Goal: Task Accomplishment & Management: Manage account settings

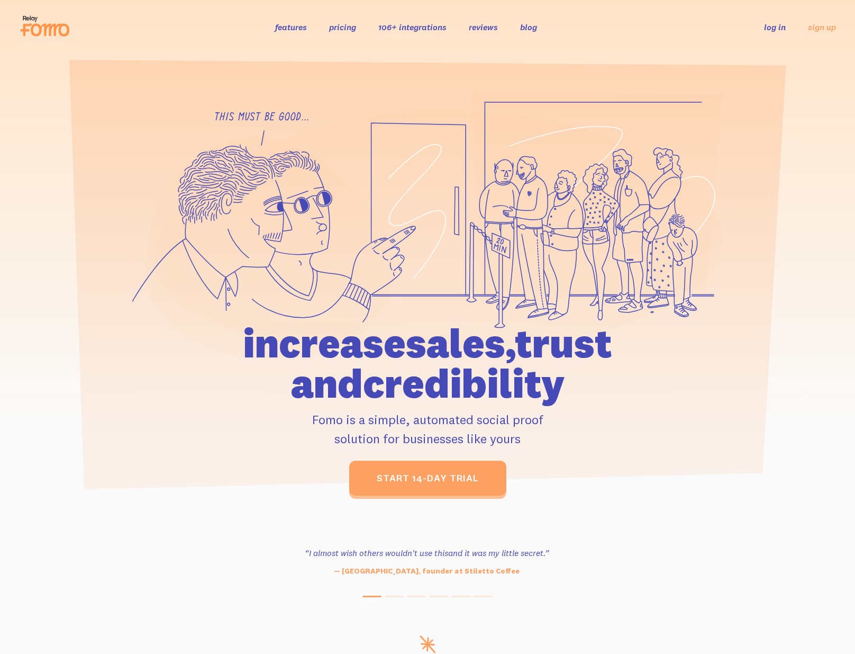
click at [774, 30] on link "log in" at bounding box center [775, 27] width 22 height 11
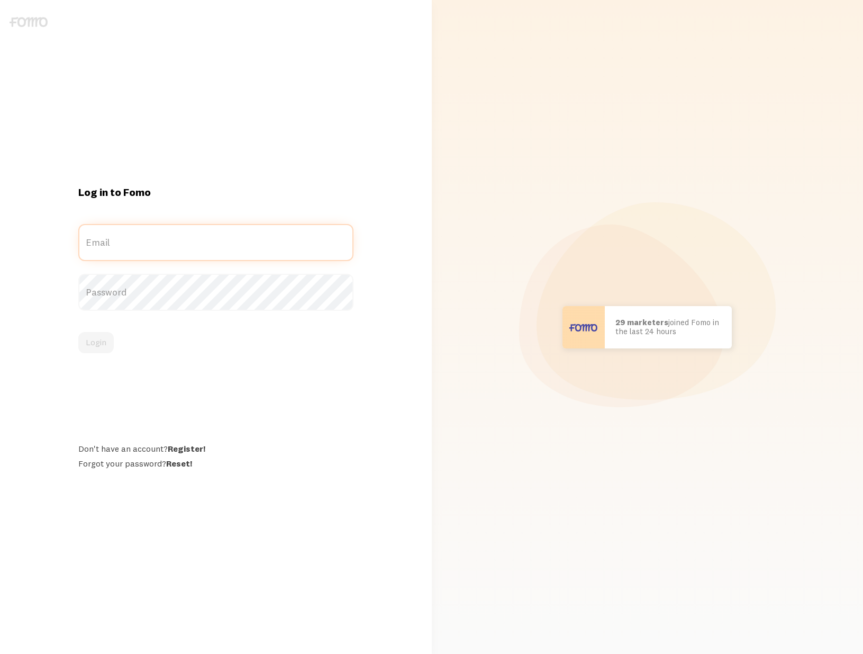
type input "[PERSON_NAME][EMAIL_ADDRESS][DOMAIN_NAME]"
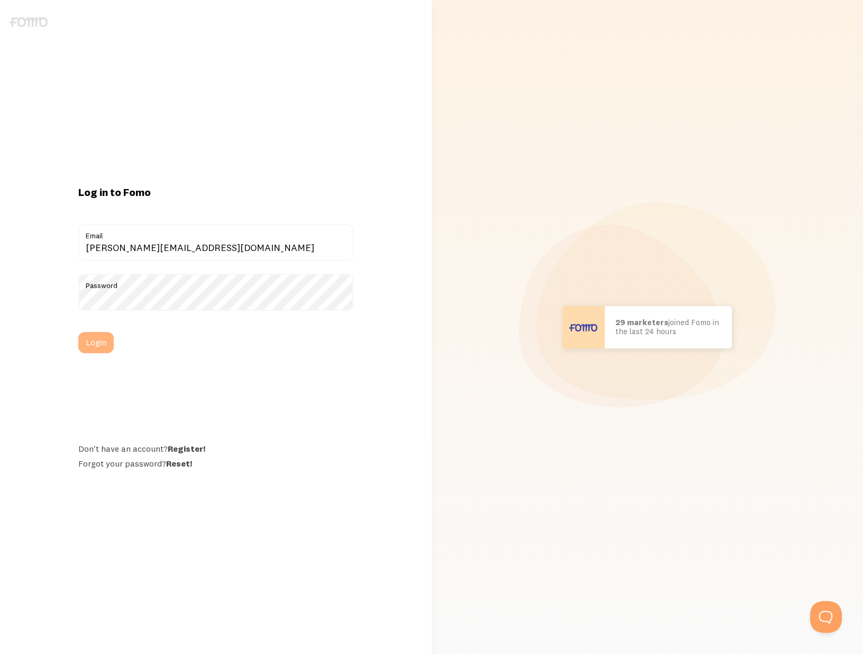
click at [93, 346] on button "Login" at bounding box center [95, 342] width 35 height 21
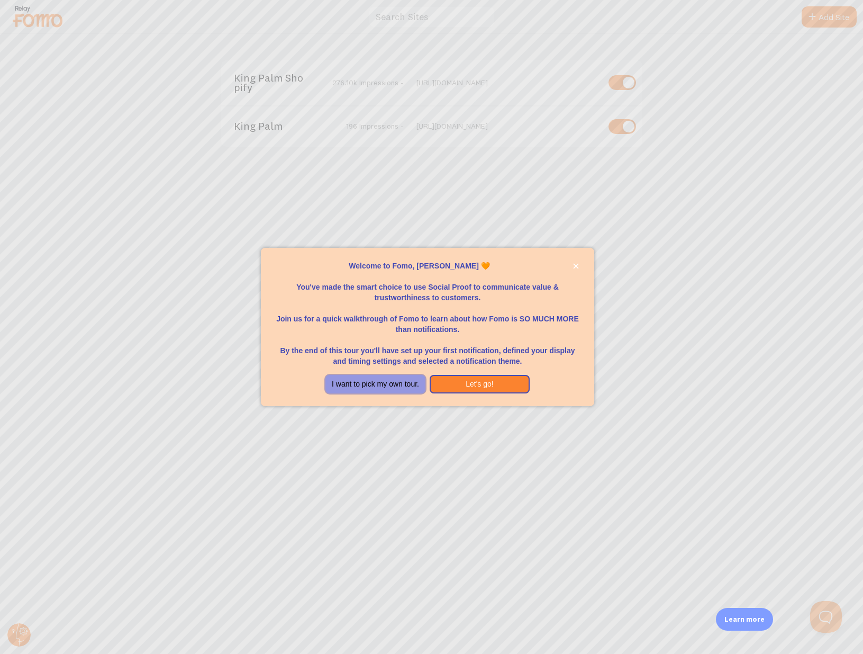
click at [395, 385] on button "I want to pick my own tour." at bounding box center [375, 384] width 100 height 19
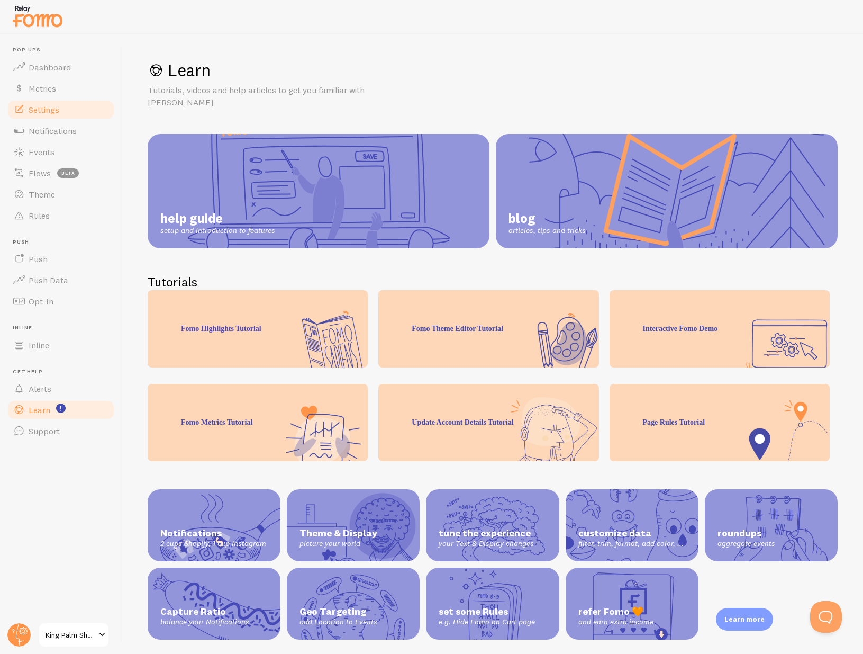
click at [70, 108] on link "Settings" at bounding box center [60, 109] width 109 height 21
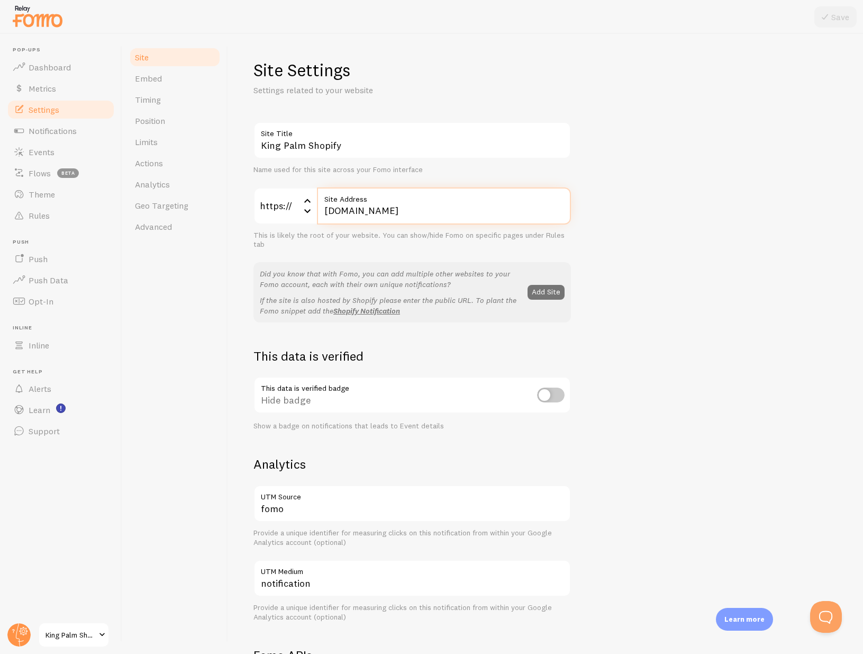
click at [422, 206] on input "[DOMAIN_NAME]" at bounding box center [444, 205] width 254 height 37
click at [56, 66] on span "Dashboard" at bounding box center [50, 67] width 42 height 11
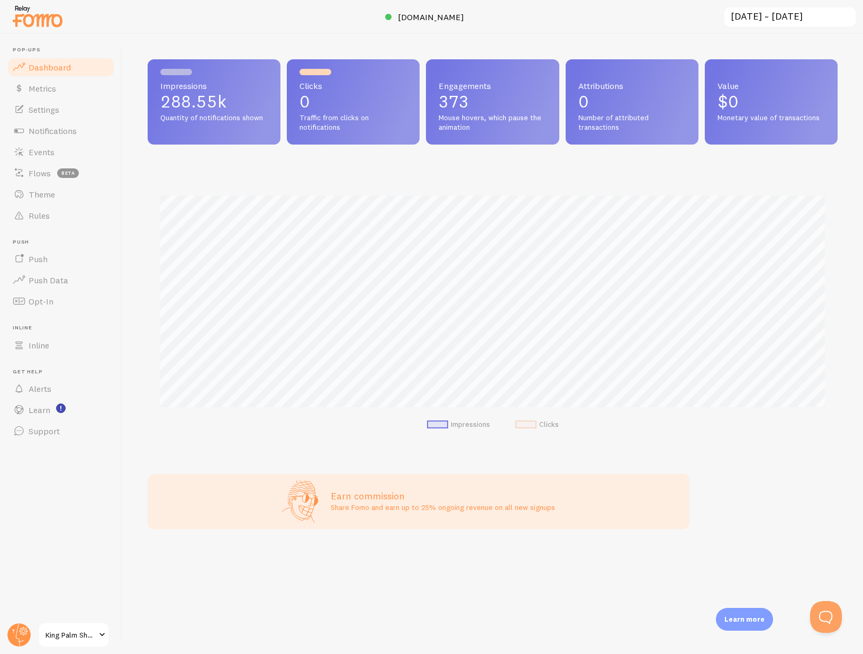
scroll to position [278, 690]
click at [432, 23] on div at bounding box center [431, 17] width 863 height 34
click at [429, 19] on span "[DOMAIN_NAME]" at bounding box center [431, 17] width 66 height 11
click at [55, 95] on link "Metrics" at bounding box center [60, 88] width 109 height 21
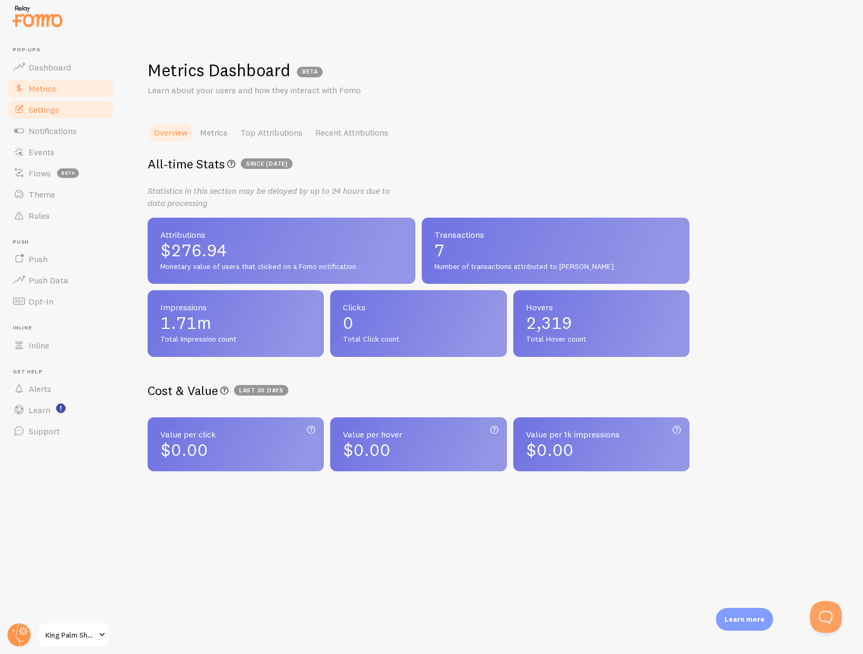
click at [55, 103] on link "Settings" at bounding box center [60, 109] width 109 height 21
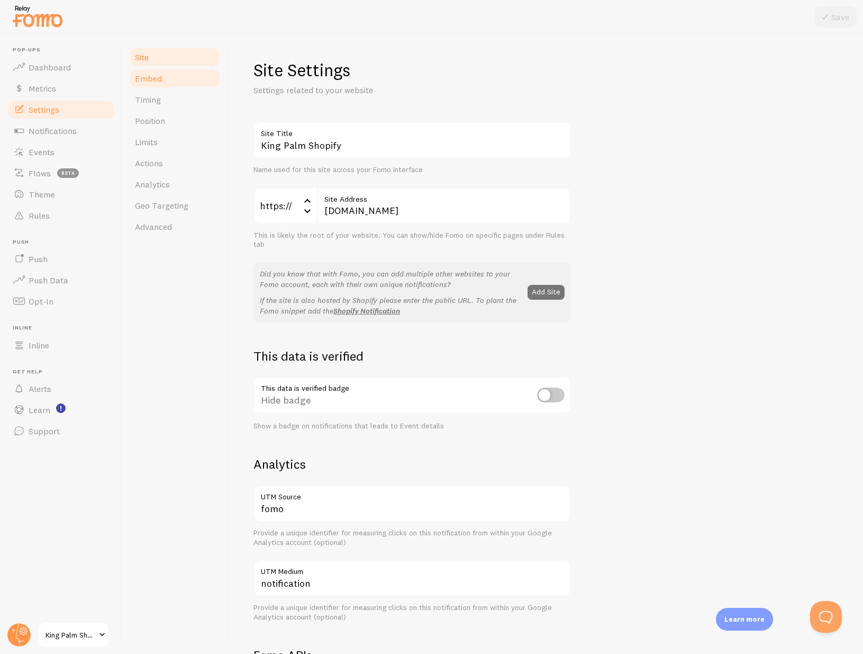
click at [173, 68] on link "Embed" at bounding box center [175, 78] width 93 height 21
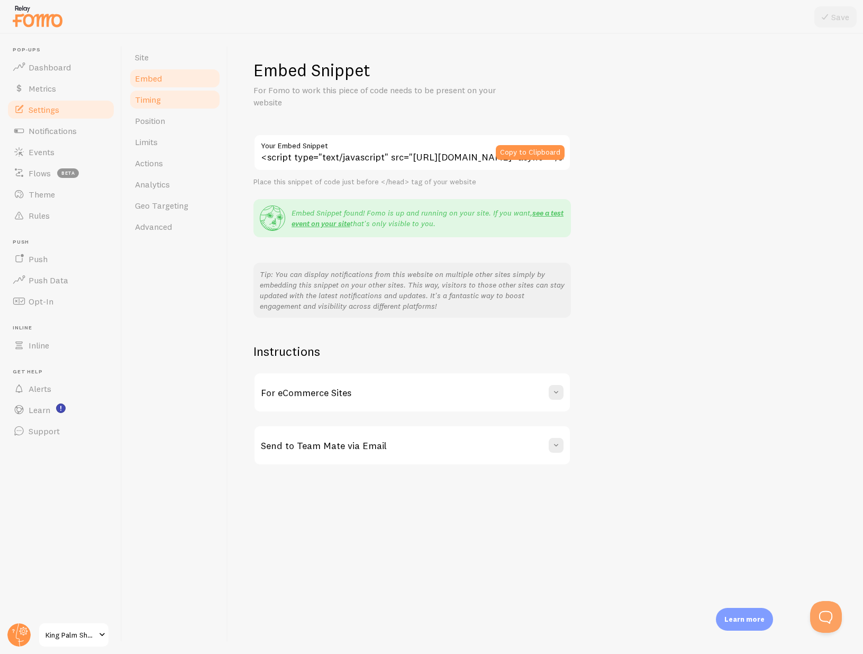
click at [151, 100] on span "Timing" at bounding box center [148, 99] width 26 height 11
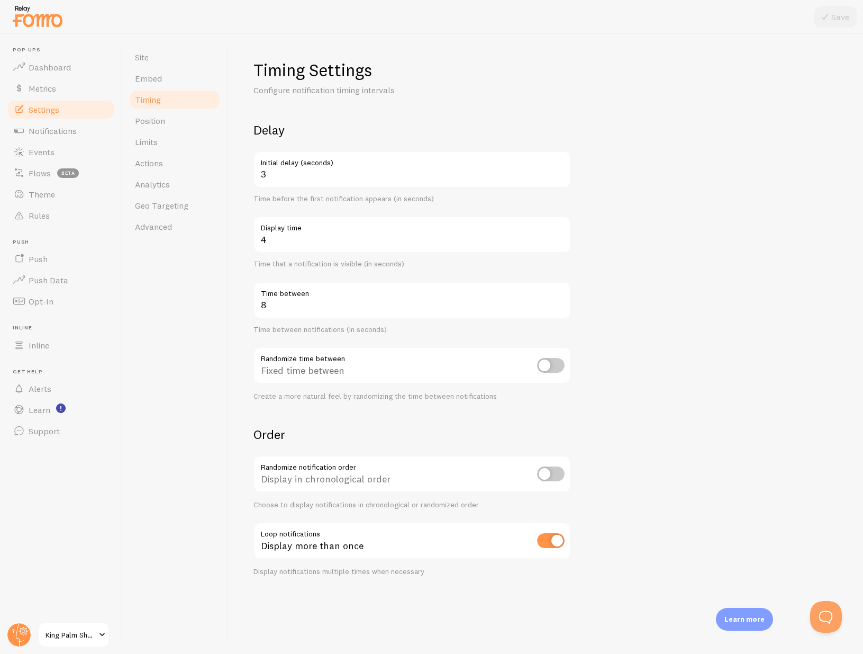
drag, startPoint x: 518, startPoint y: 115, endPoint x: 511, endPoint y: 105, distance: 12.6
click at [511, 105] on div "Timing Settings Configure notification timing intervals Delay 3 Initial delay (…" at bounding box center [545, 317] width 584 height 516
click at [144, 124] on span "Position" at bounding box center [150, 120] width 30 height 11
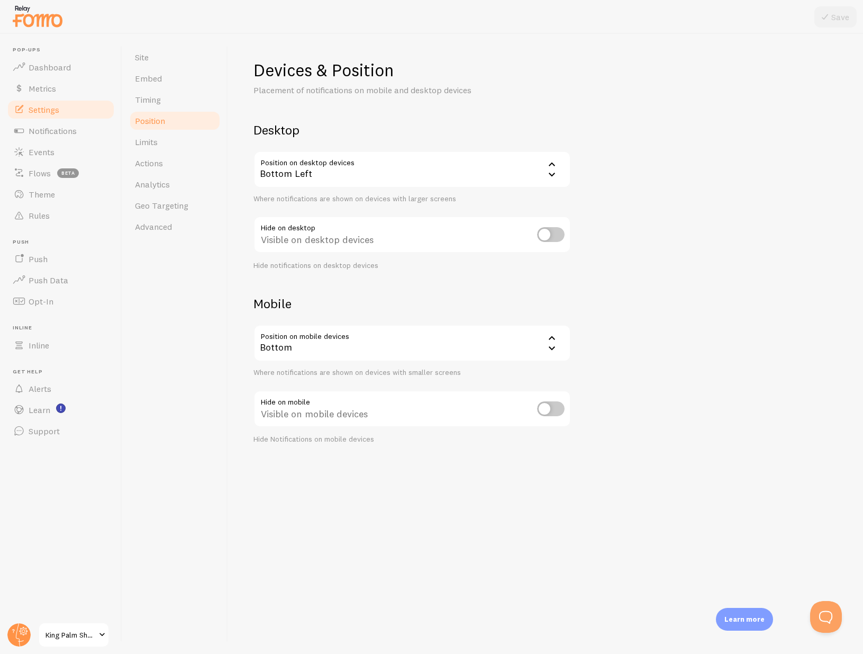
click at [554, 176] on icon at bounding box center [552, 174] width 13 height 13
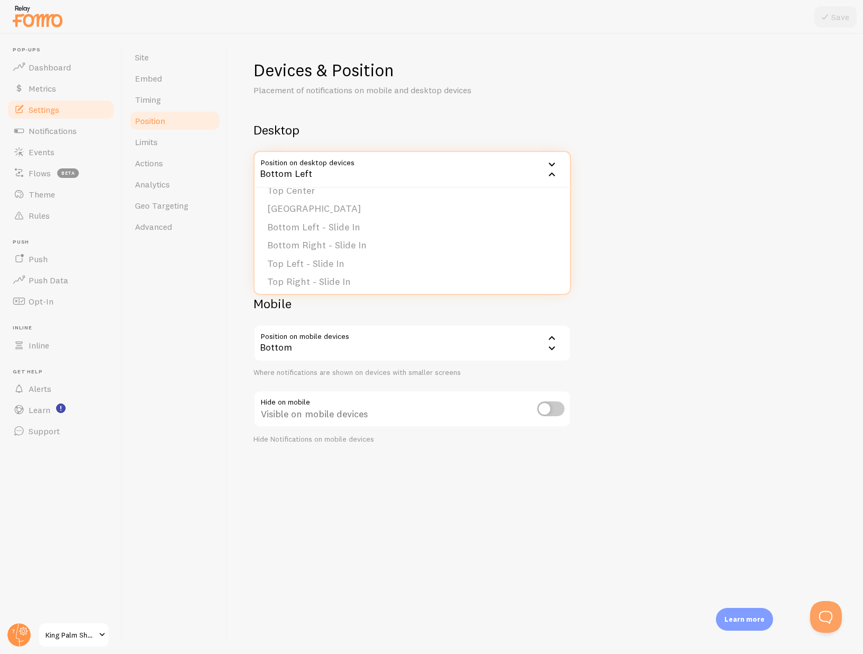
scroll to position [89, 0]
click at [660, 206] on div "Devices & Position Placement of notifications on mobile and desktop devices Des…" at bounding box center [545, 251] width 584 height 385
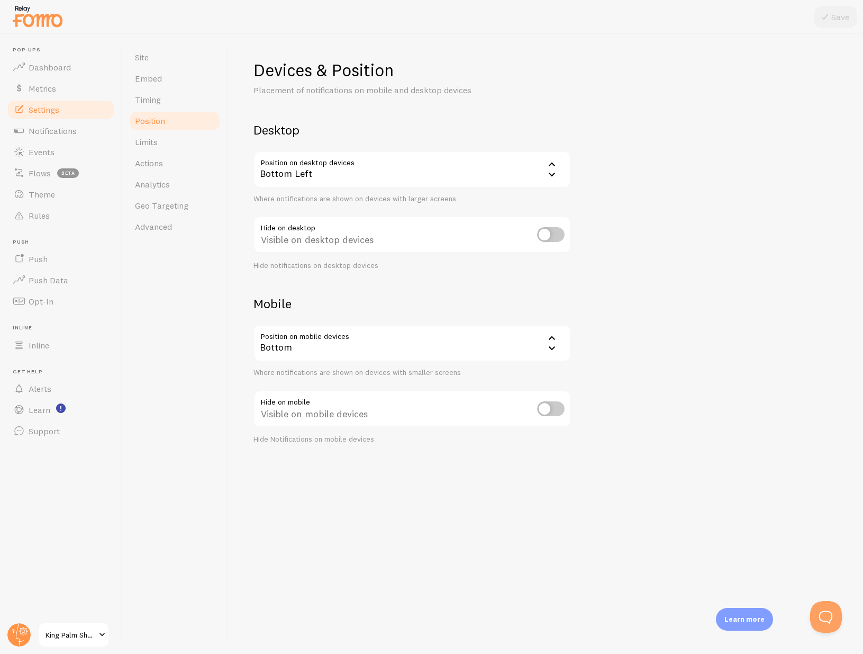
click at [464, 345] on div "Bottom" at bounding box center [412, 342] width 318 height 37
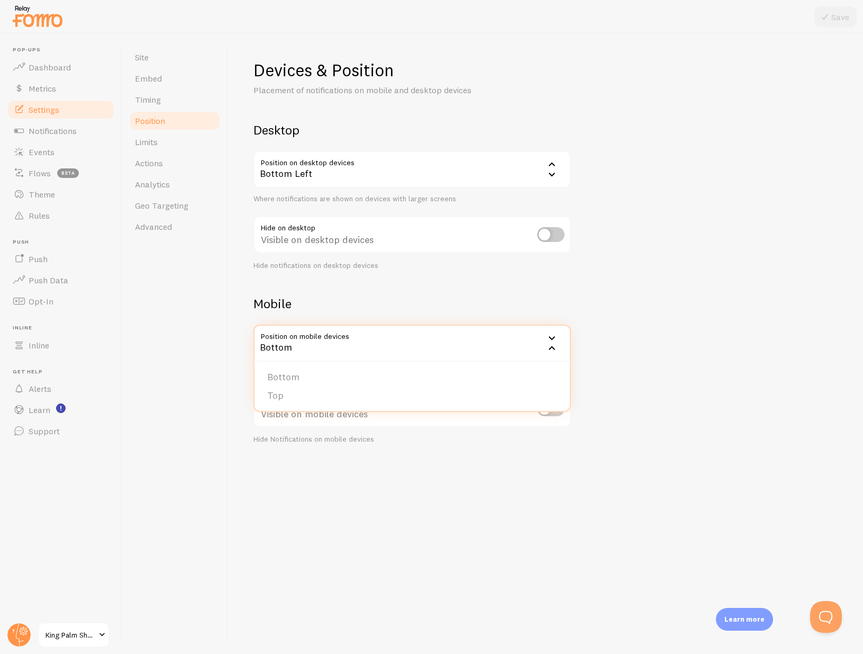
click at [464, 345] on div "Bottom" at bounding box center [412, 342] width 318 height 37
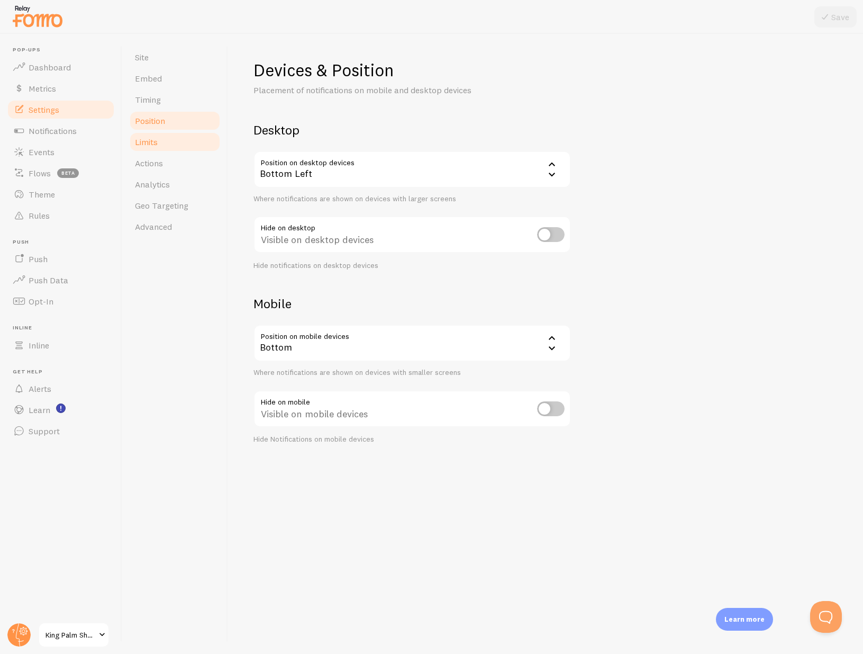
click at [150, 147] on link "Limits" at bounding box center [175, 141] width 93 height 21
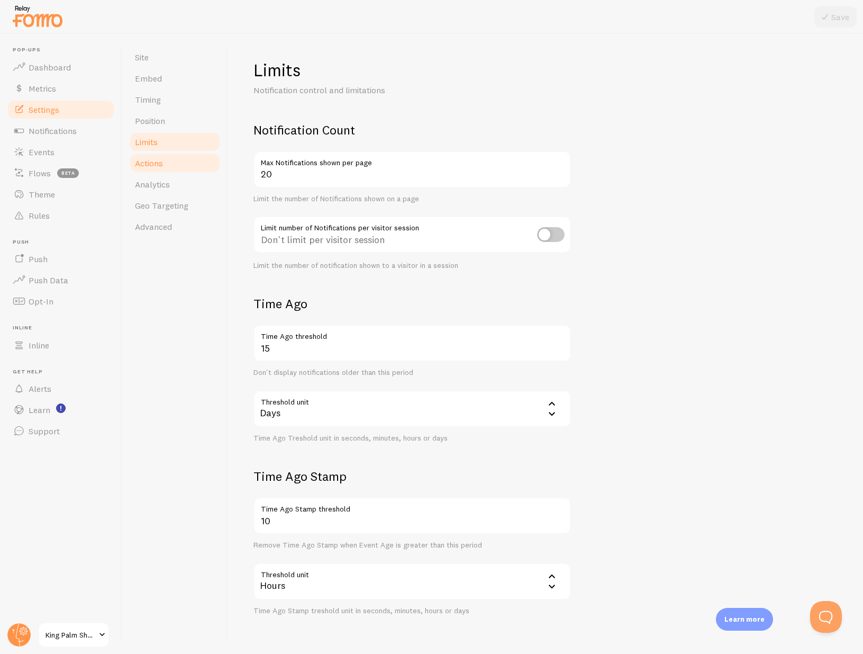
click at [159, 154] on link "Actions" at bounding box center [175, 162] width 93 height 21
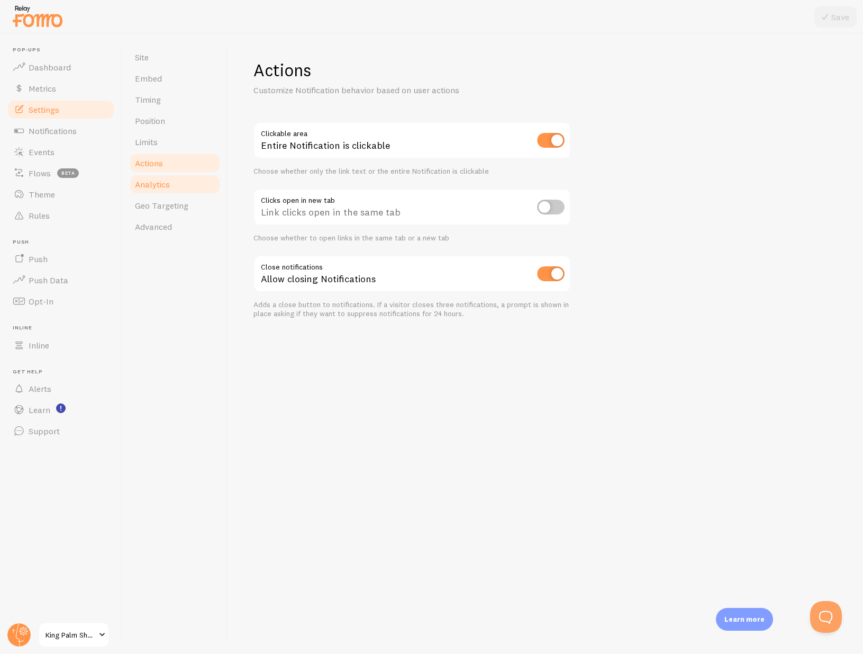
click at [152, 180] on span "Analytics" at bounding box center [152, 184] width 35 height 11
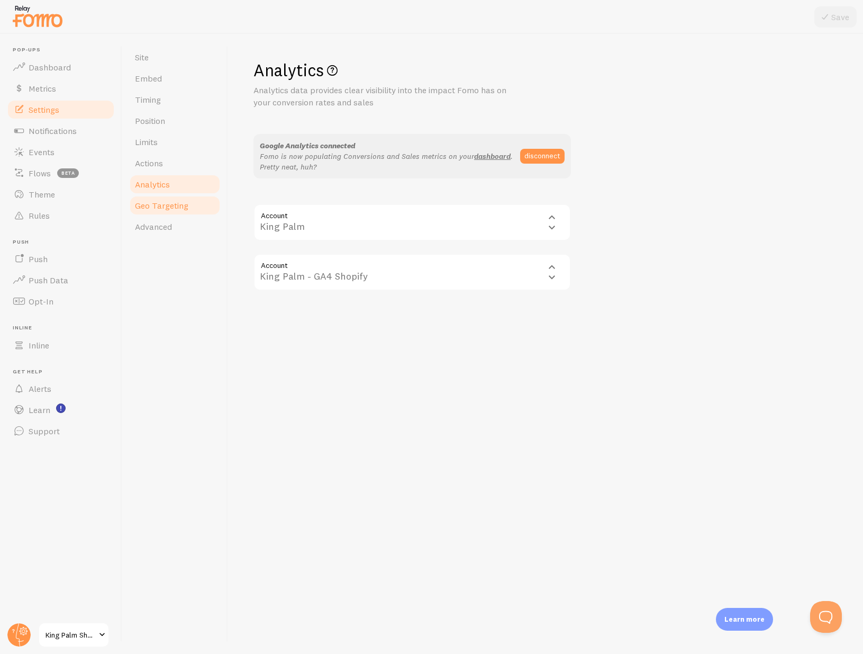
click at [152, 205] on span "Geo Targeting" at bounding box center [161, 205] width 53 height 11
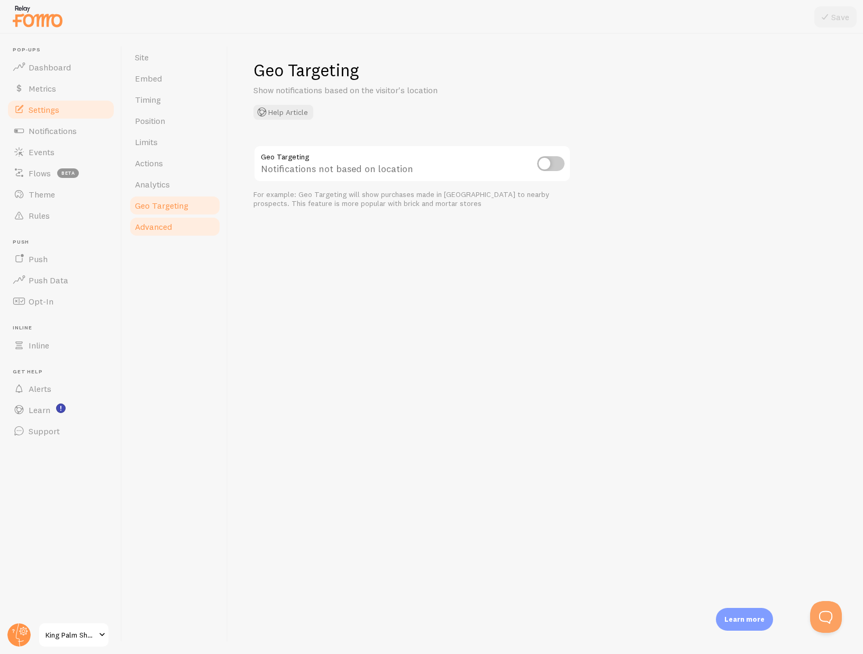
click at [157, 223] on span "Advanced" at bounding box center [153, 226] width 37 height 11
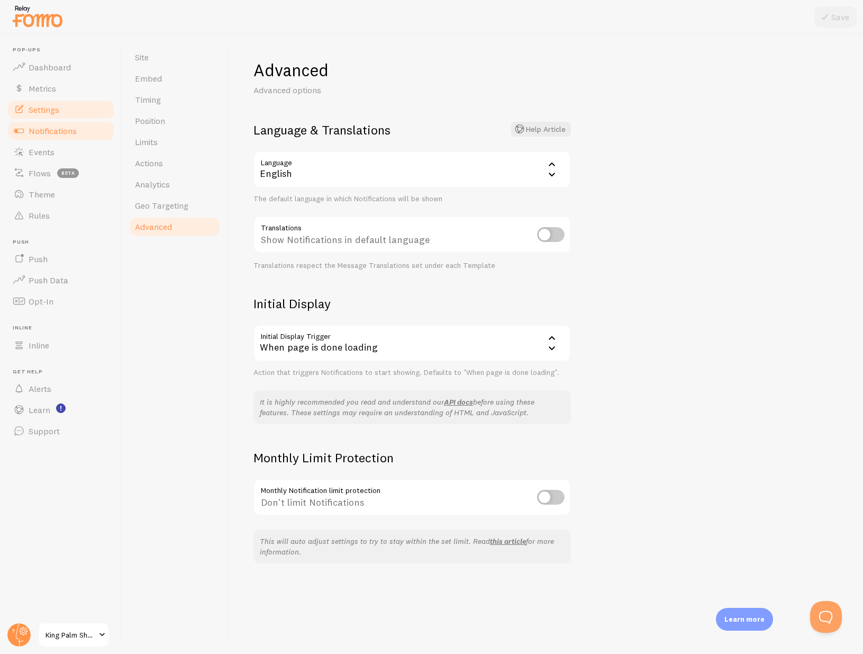
click at [42, 132] on span "Notifications" at bounding box center [53, 130] width 48 height 11
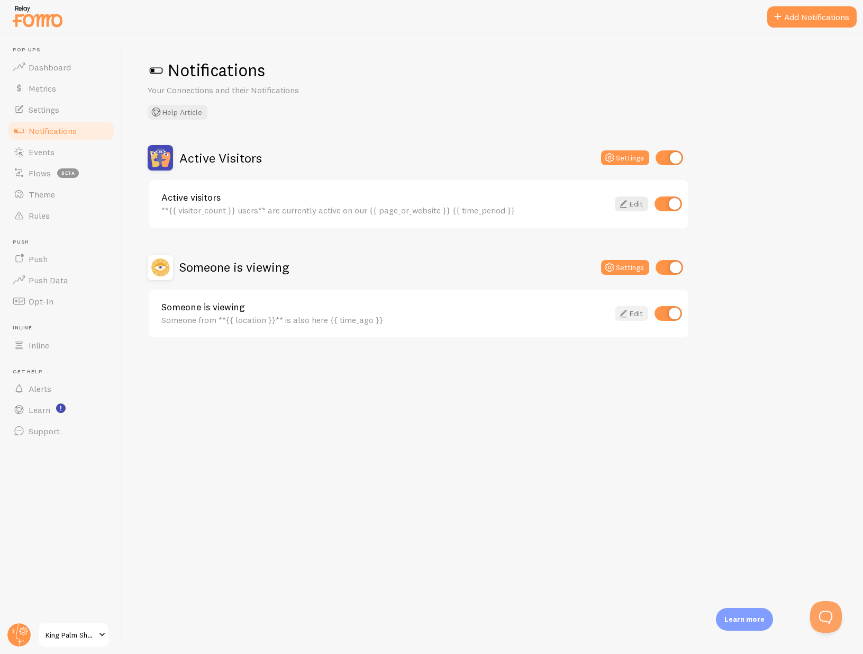
click at [629, 309] on link "Edit" at bounding box center [631, 313] width 33 height 15
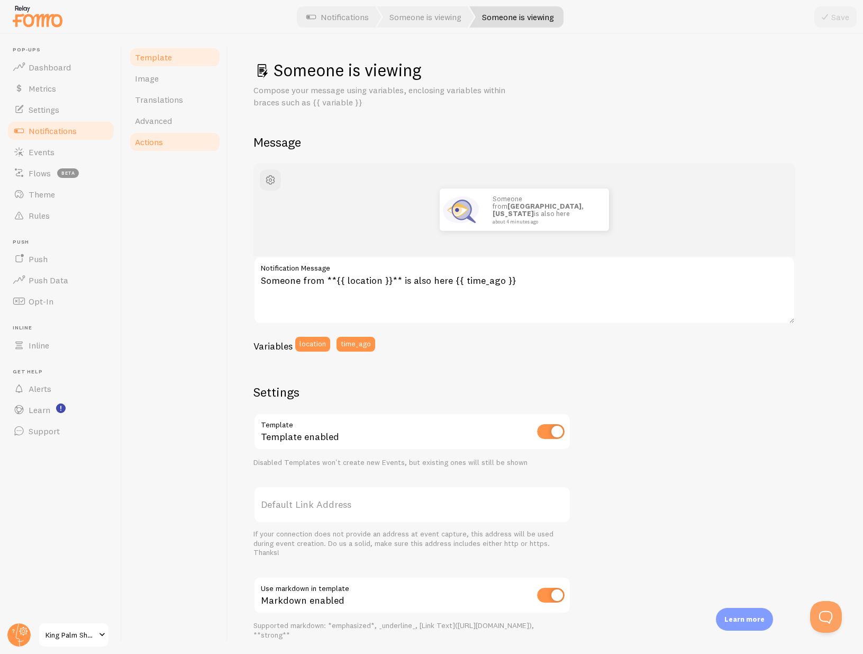
click at [156, 140] on span "Actions" at bounding box center [149, 142] width 28 height 11
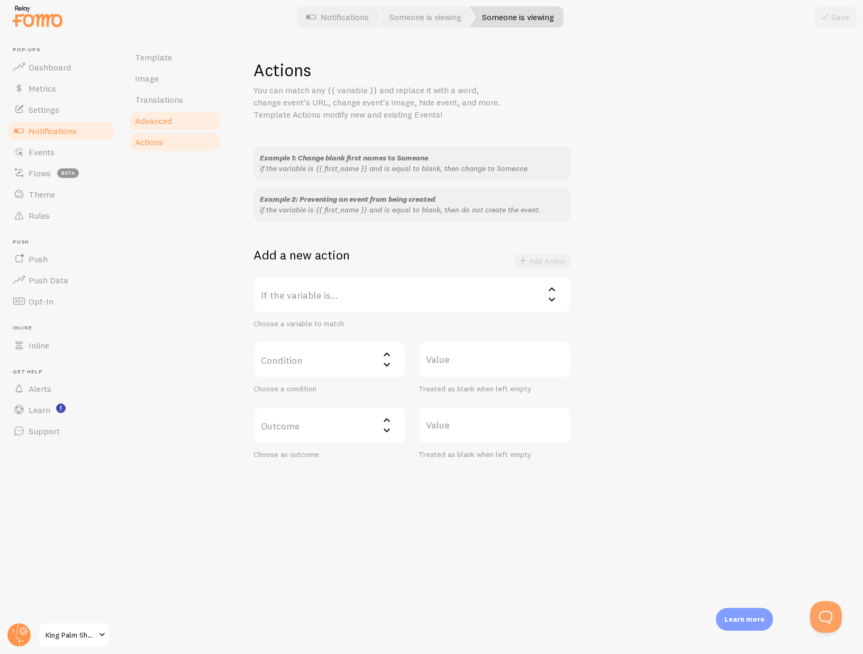
click at [157, 116] on span "Advanced" at bounding box center [153, 120] width 37 height 11
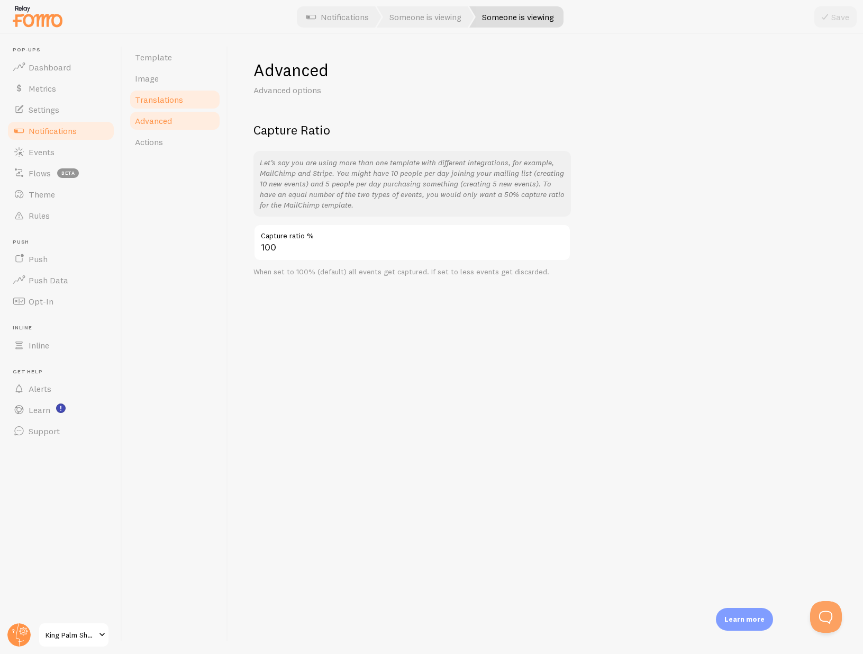
click at [159, 108] on link "Translations" at bounding box center [175, 99] width 93 height 21
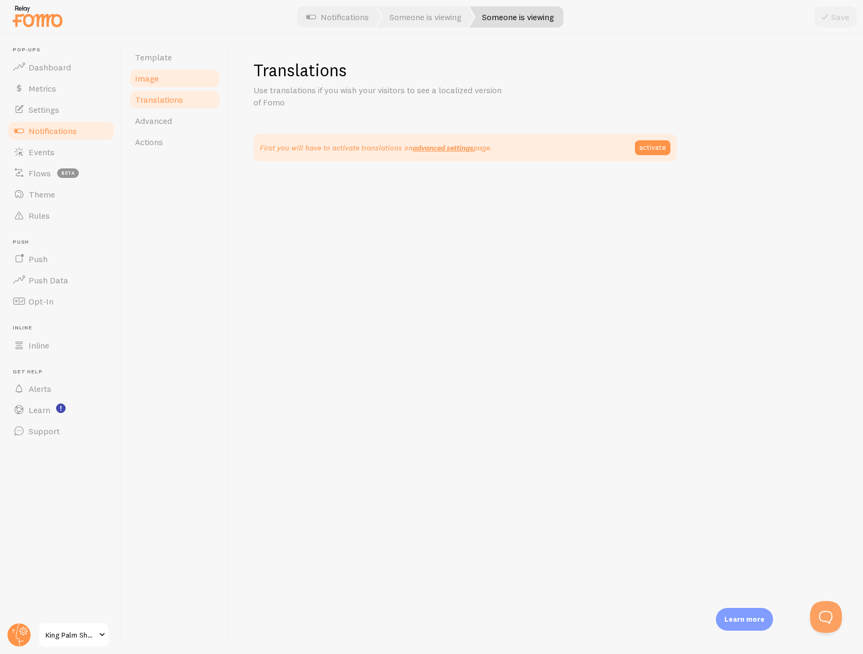
click at [165, 88] on link "Image" at bounding box center [175, 78] width 93 height 21
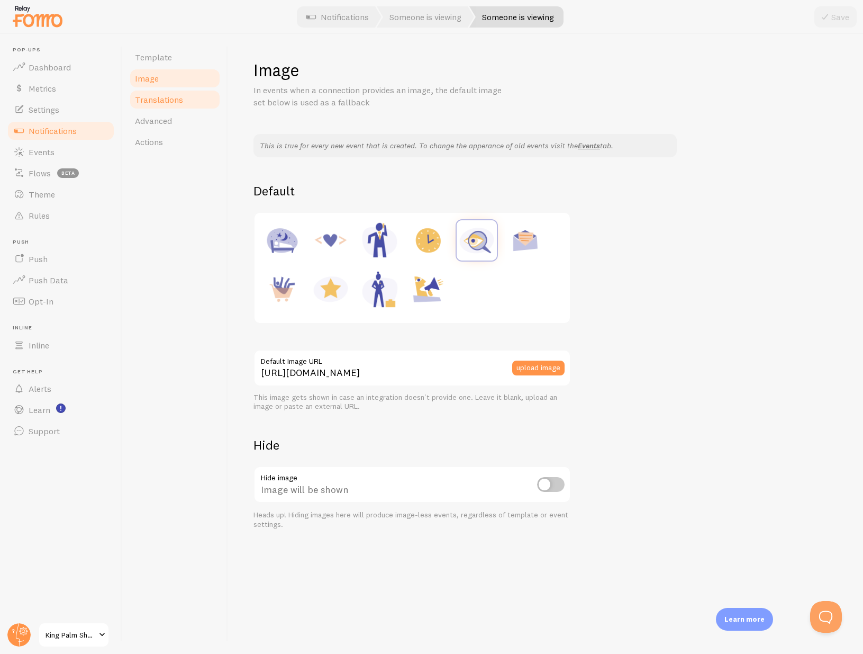
click at [164, 95] on span "Translations" at bounding box center [159, 99] width 48 height 11
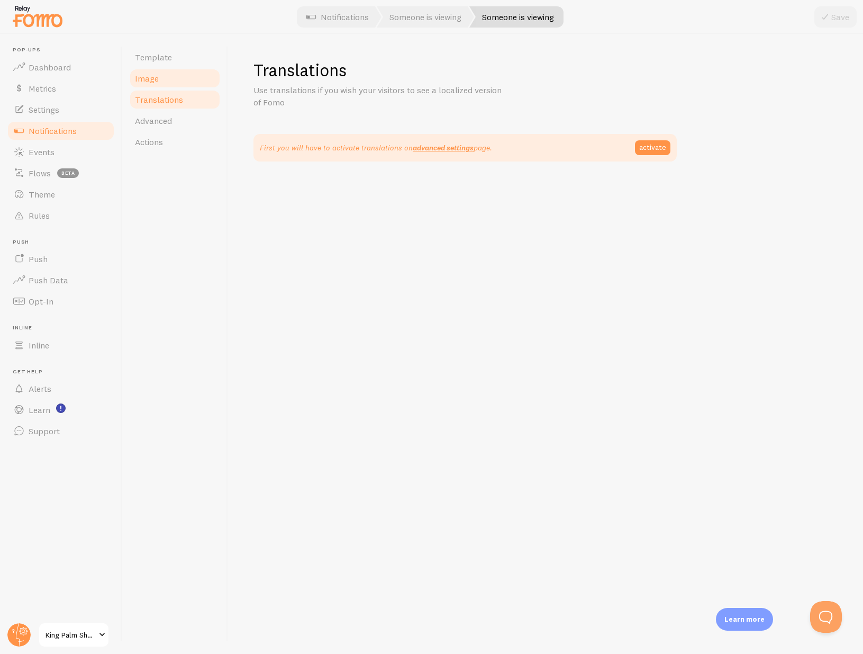
click at [164, 82] on link "Image" at bounding box center [175, 78] width 93 height 21
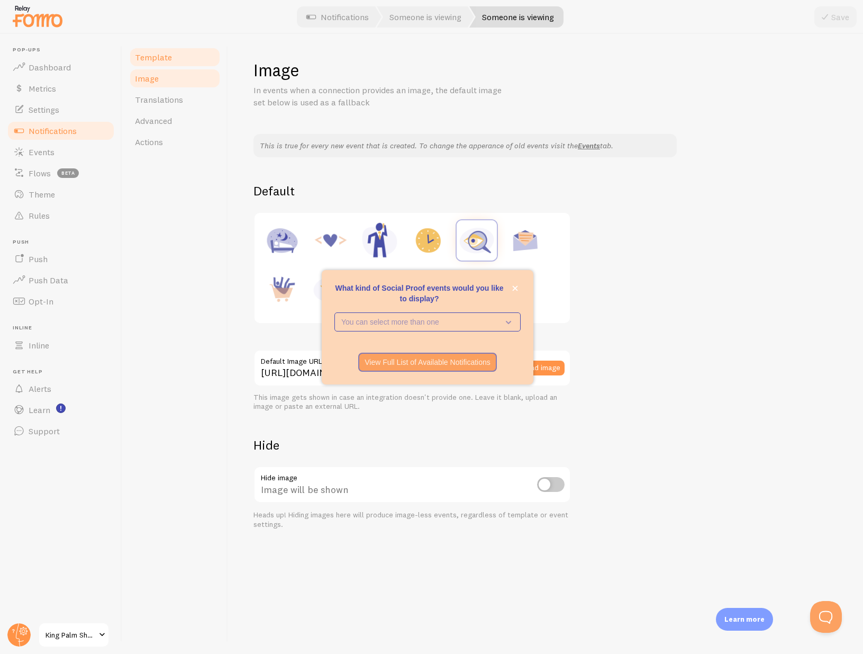
click at [162, 67] on link "Template" at bounding box center [175, 57] width 93 height 21
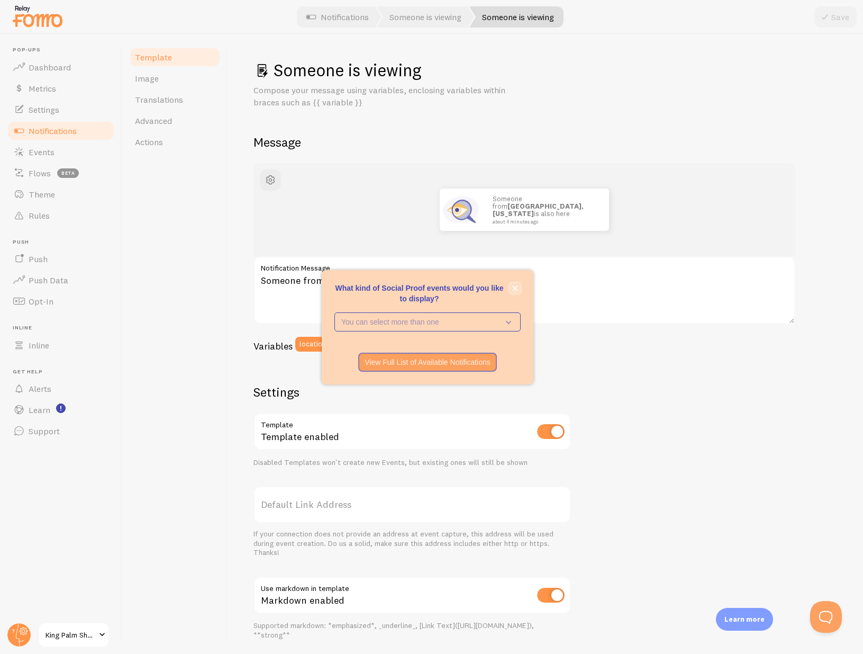
click at [516, 283] on button "close," at bounding box center [515, 288] width 11 height 11
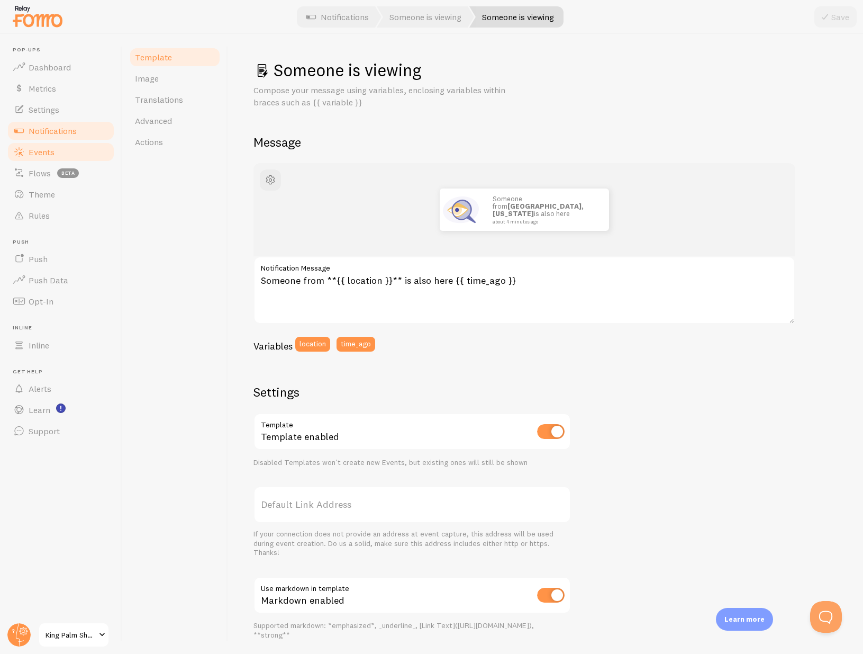
click at [52, 148] on span "Events" at bounding box center [42, 152] width 26 height 11
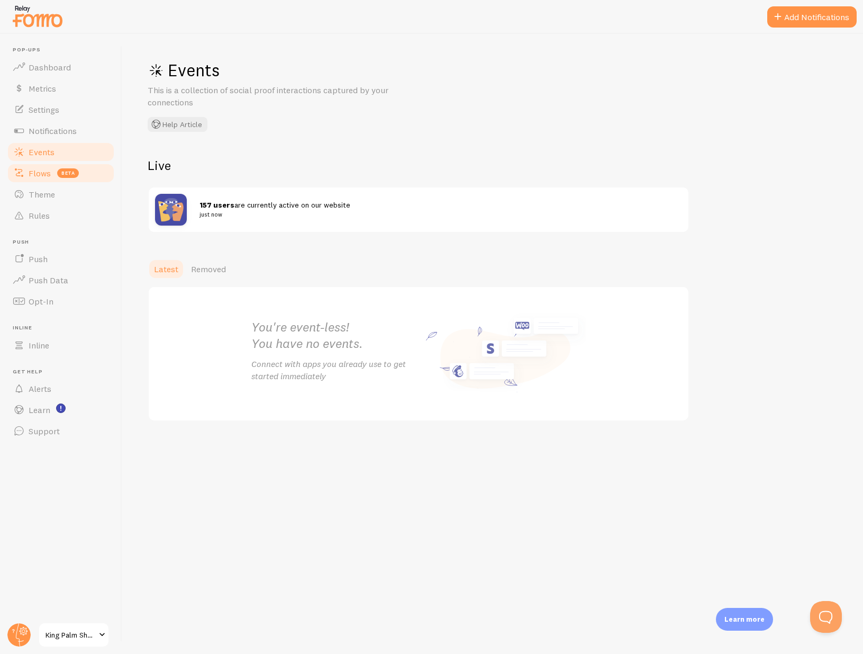
click at [37, 178] on link "Flows beta" at bounding box center [60, 172] width 109 height 21
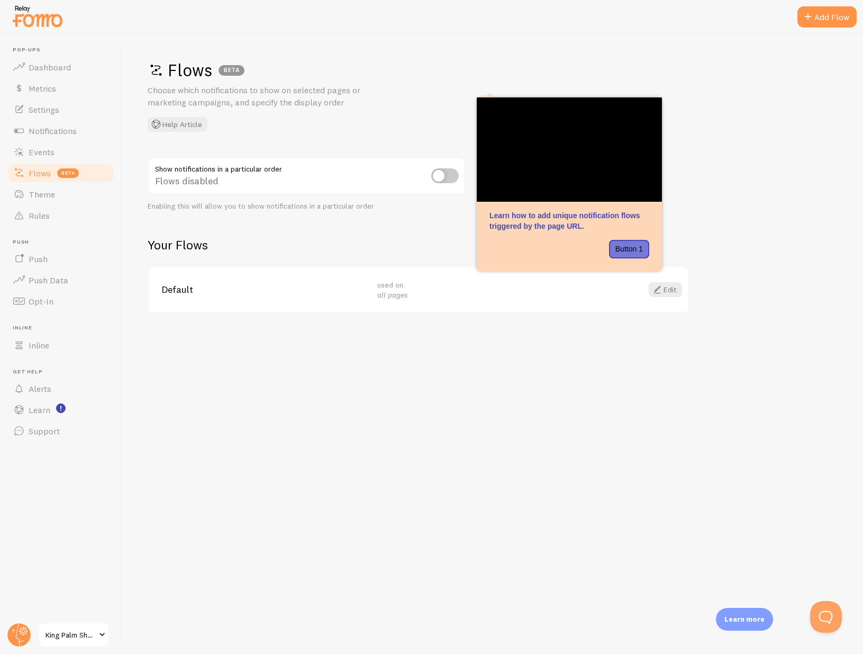
click at [703, 91] on div "Flows BETA Choose which notifications to show on selected pages or marketing ca…" at bounding box center [493, 95] width 690 height 72
drag, startPoint x: 746, startPoint y: 261, endPoint x: 729, endPoint y: 260, distance: 17.0
click at [746, 260] on div "Flows BETA Choose which notifications to show on selected pages or marketing ca…" at bounding box center [492, 344] width 741 height 620
click at [661, 292] on span at bounding box center [657, 289] width 13 height 13
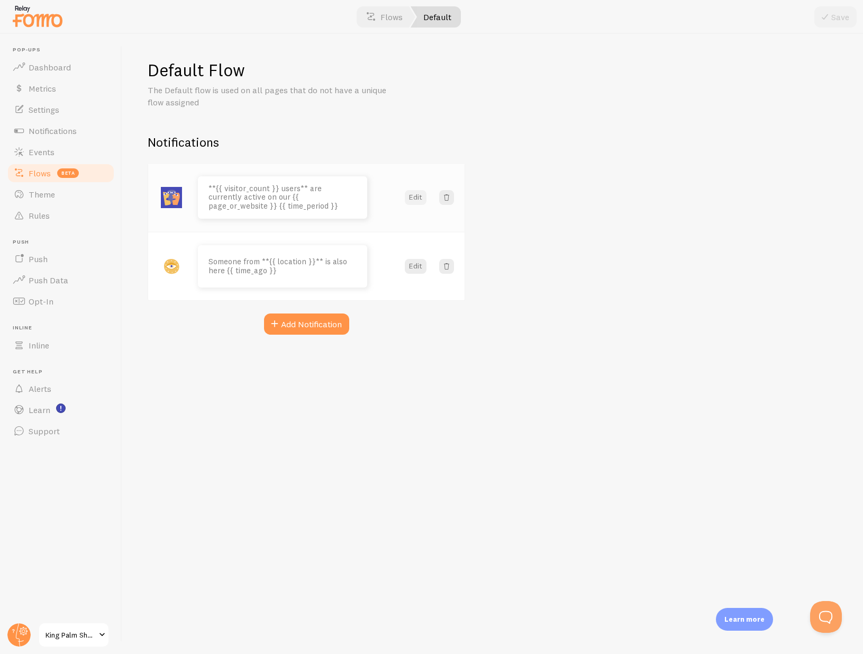
click at [415, 193] on button "Edit" at bounding box center [416, 197] width 22 height 15
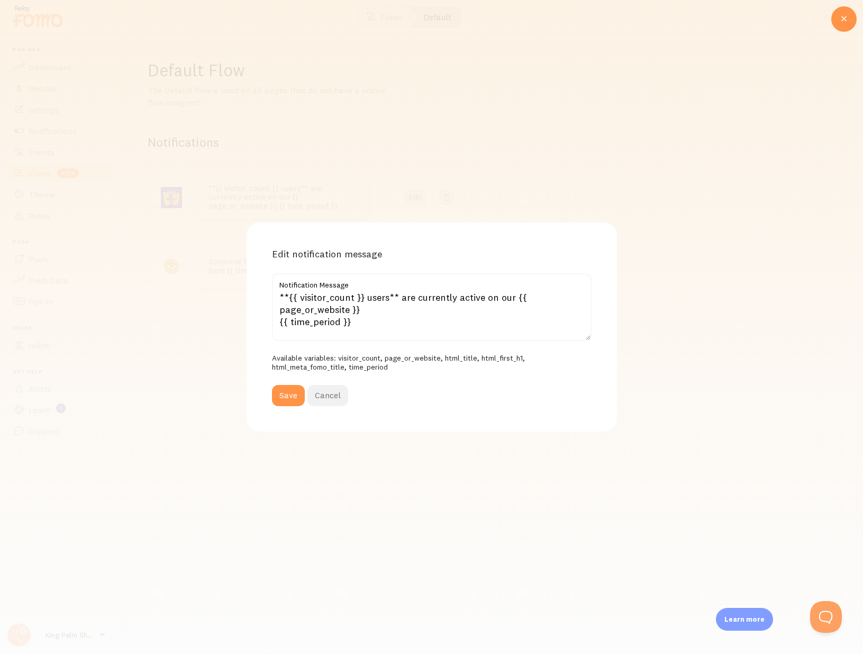
click at [341, 392] on button "Cancel" at bounding box center [327, 395] width 41 height 21
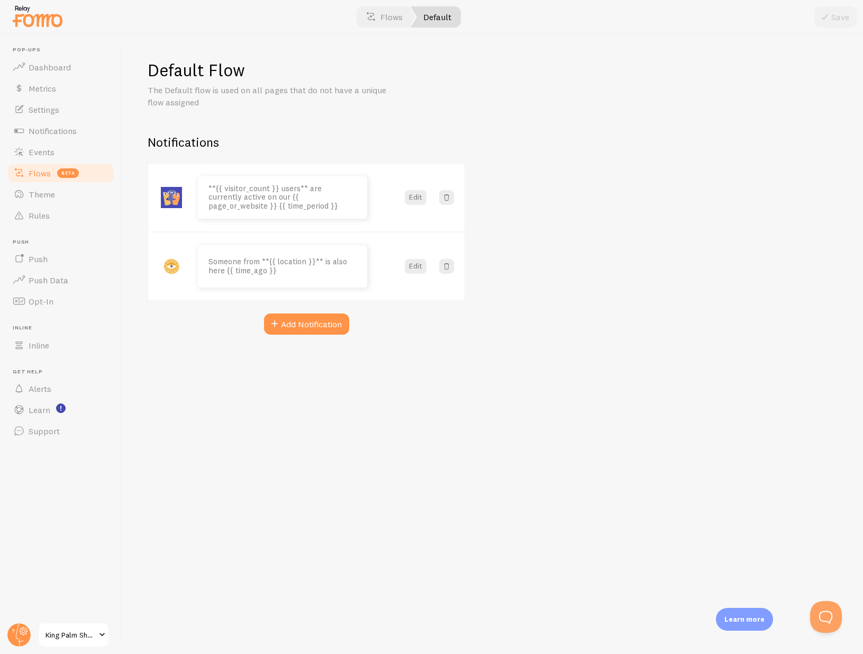
click at [66, 183] on link "Flows beta" at bounding box center [60, 172] width 109 height 21
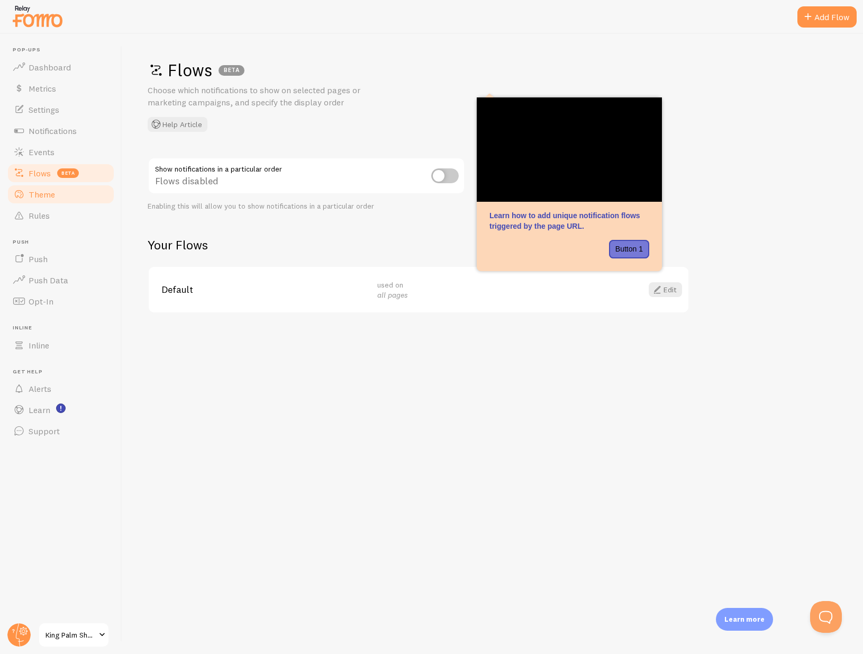
click at [66, 186] on link "Theme" at bounding box center [60, 194] width 109 height 21
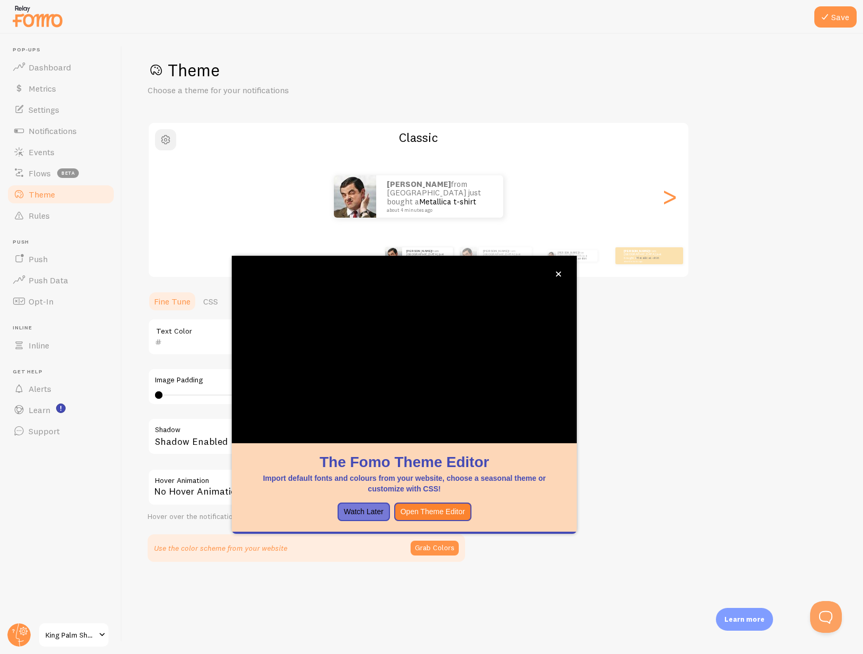
click at [167, 140] on span "button" at bounding box center [165, 139] width 13 height 13
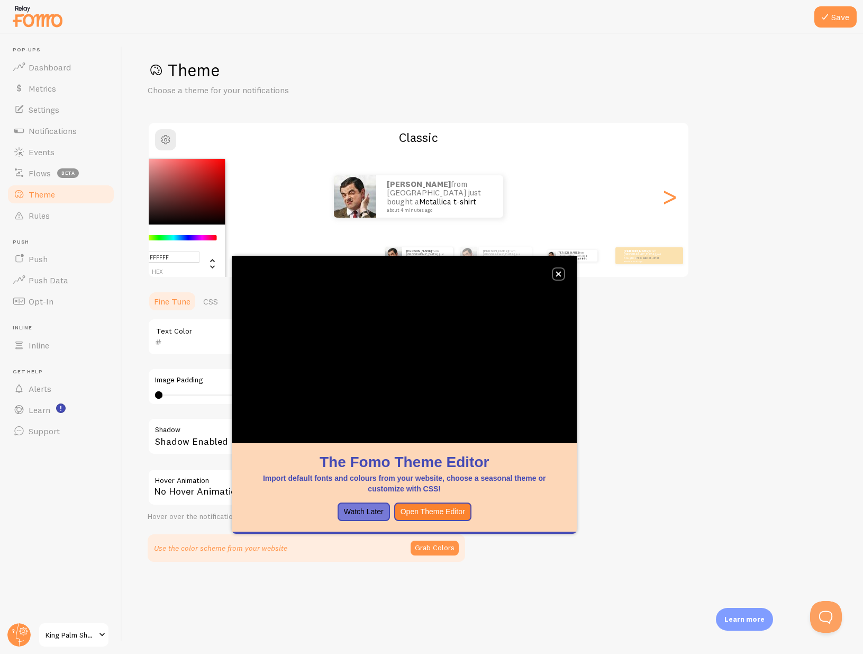
click at [561, 271] on icon "close," at bounding box center [559, 274] width 6 height 6
click at [162, 139] on span "button" at bounding box center [165, 139] width 13 height 13
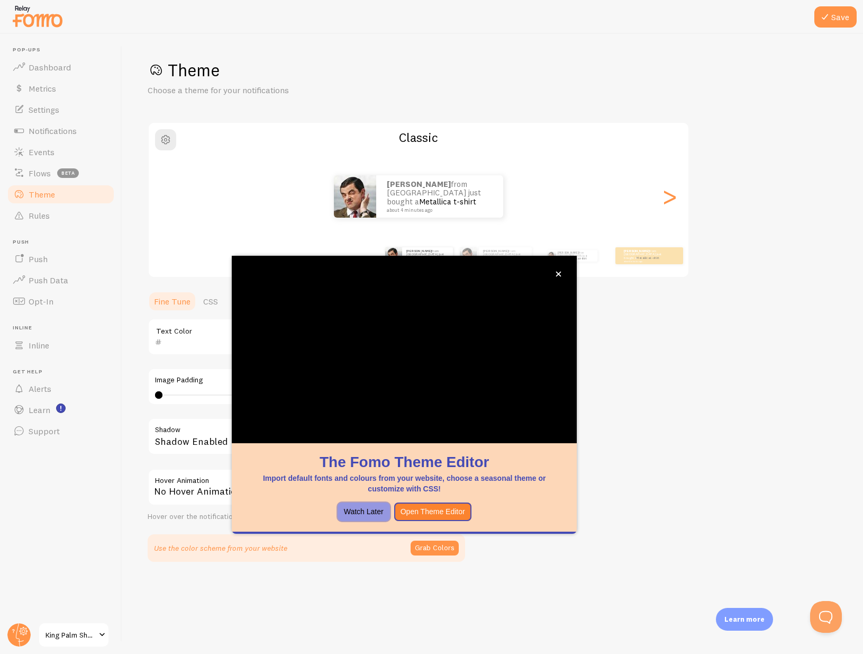
click at [362, 510] on button "Watch Later" at bounding box center [364, 511] width 52 height 19
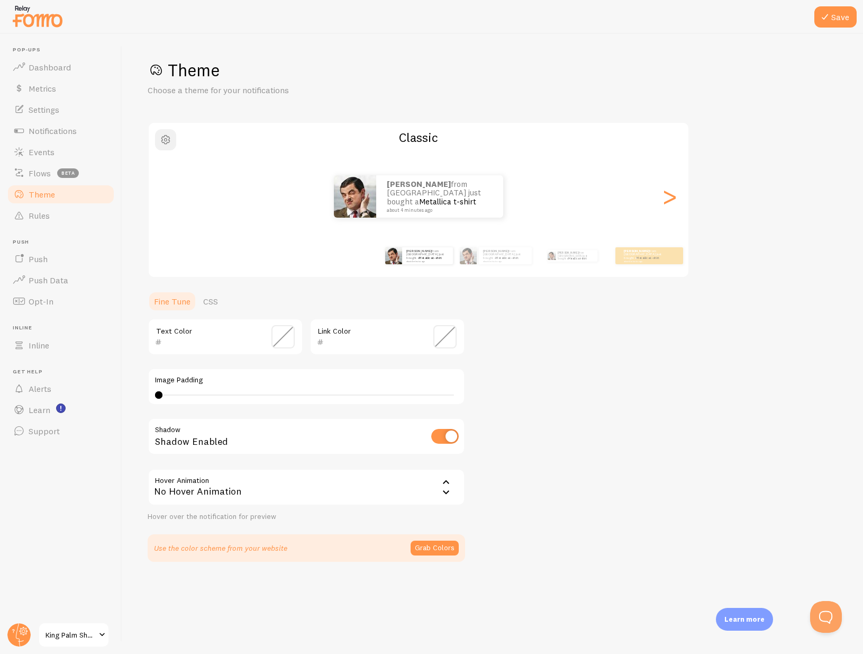
click at [167, 140] on span "button" at bounding box center [165, 139] width 13 height 13
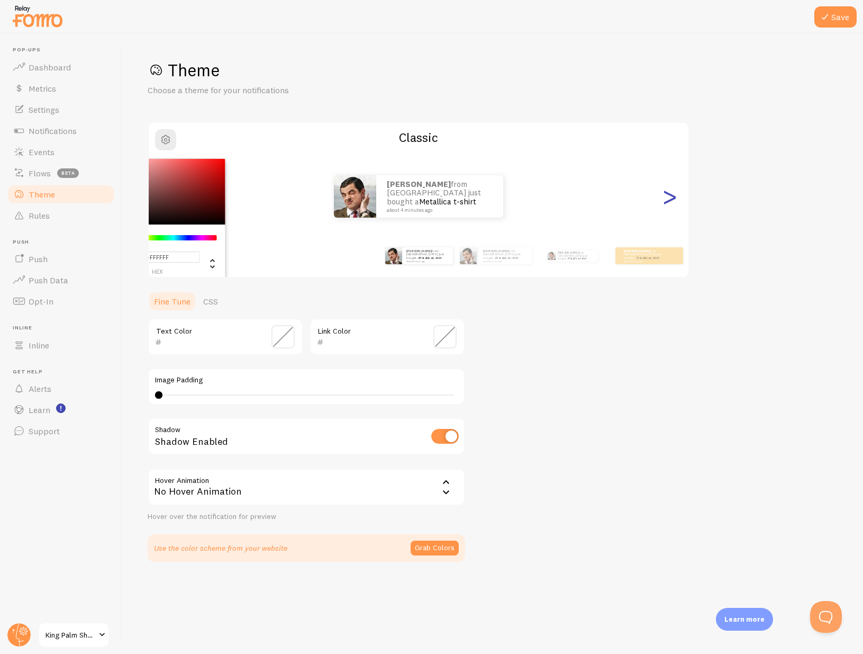
click at [663, 196] on div ">" at bounding box center [669, 196] width 13 height 76
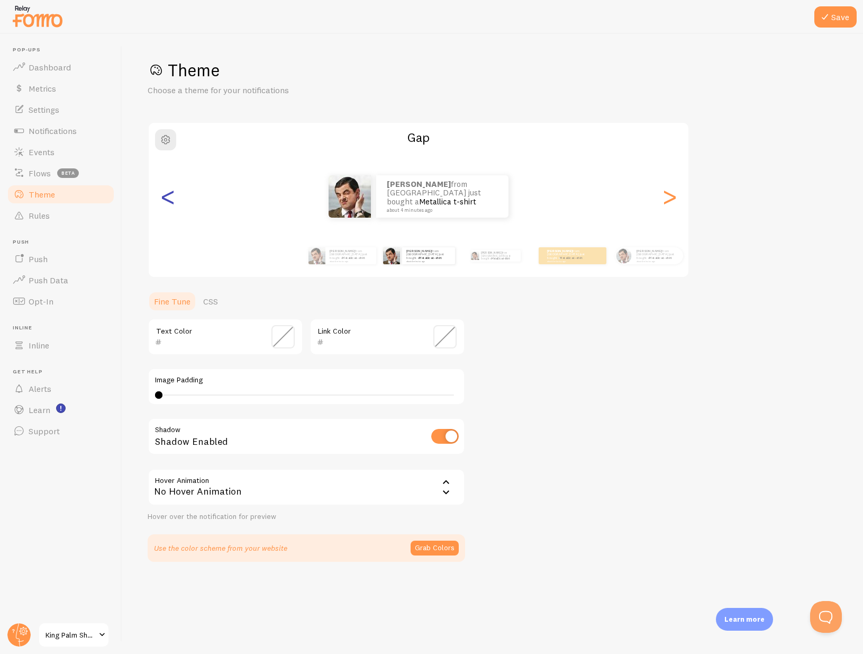
click at [171, 202] on div "<" at bounding box center [167, 196] width 13 height 76
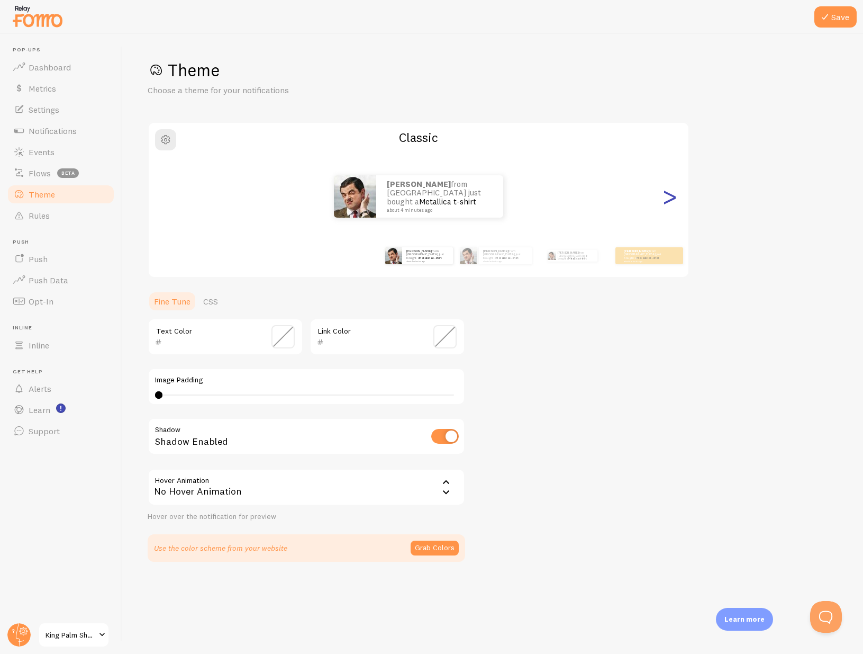
click at [664, 200] on div ">" at bounding box center [669, 196] width 13 height 76
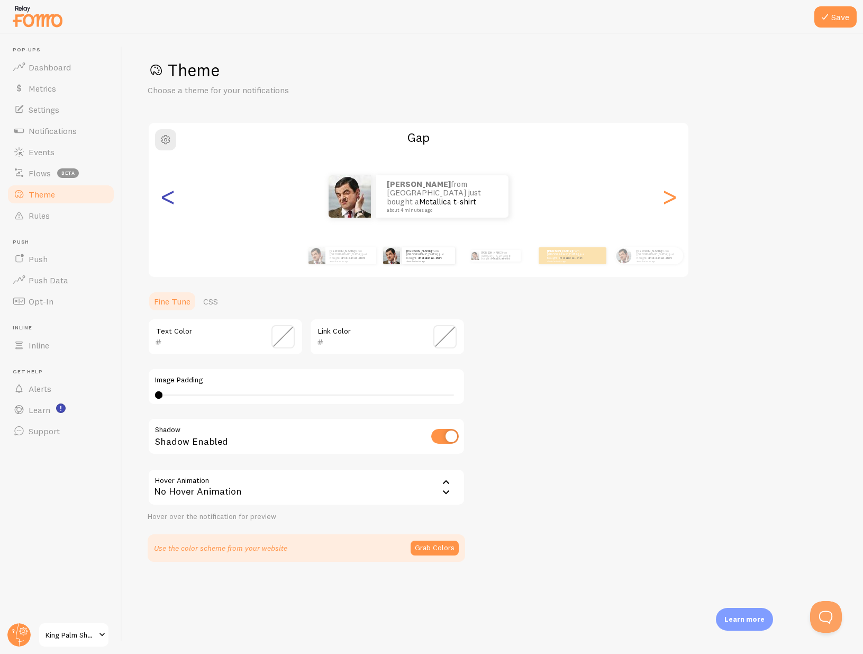
click at [172, 193] on div "<" at bounding box center [167, 196] width 13 height 76
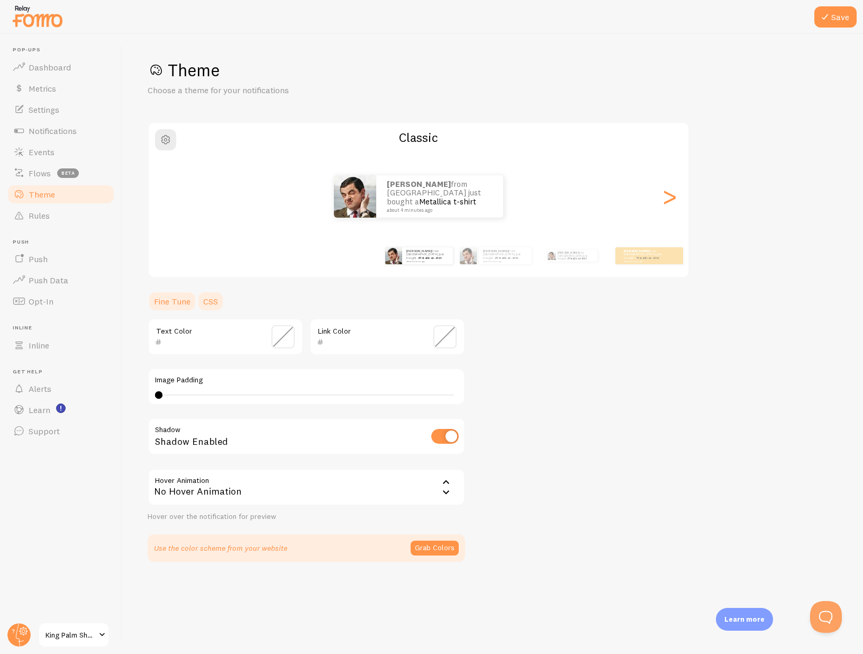
click at [211, 296] on link "CSS" at bounding box center [211, 301] width 28 height 21
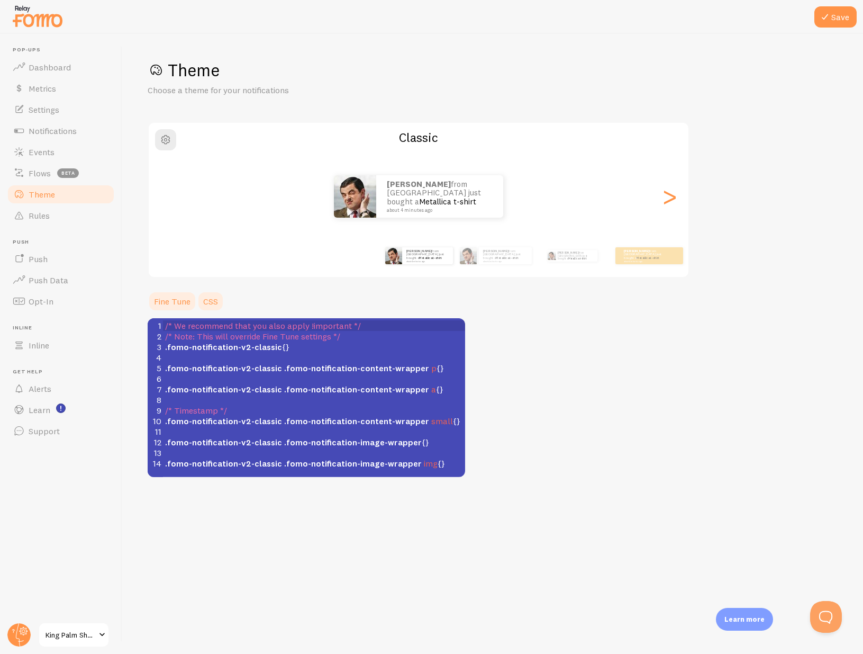
click at [171, 298] on link "Fine Tune" at bounding box center [172, 301] width 49 height 21
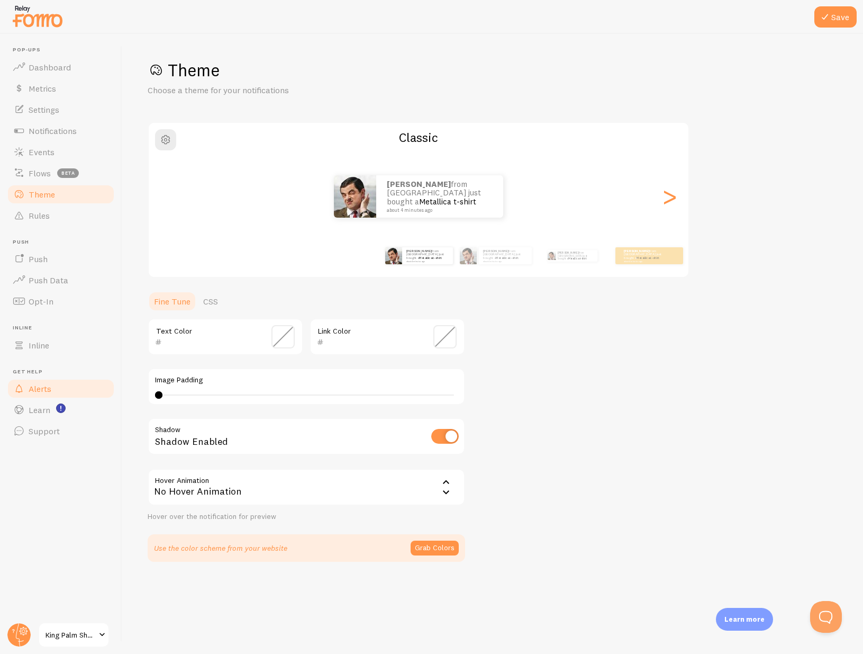
type input "0"
drag, startPoint x: 158, startPoint y: 394, endPoint x: 78, endPoint y: 393, distance: 80.4
click at [78, 393] on main "Pop-ups Dashboard Metrics Settings Notifications Events Flows beta Theme Rules …" at bounding box center [431, 344] width 863 height 620
click at [587, 406] on div "Theme Choose a theme for your notifications Classic [PERSON_NAME] from [GEOGRAP…" at bounding box center [493, 310] width 690 height 502
click at [216, 305] on link "CSS" at bounding box center [211, 301] width 28 height 21
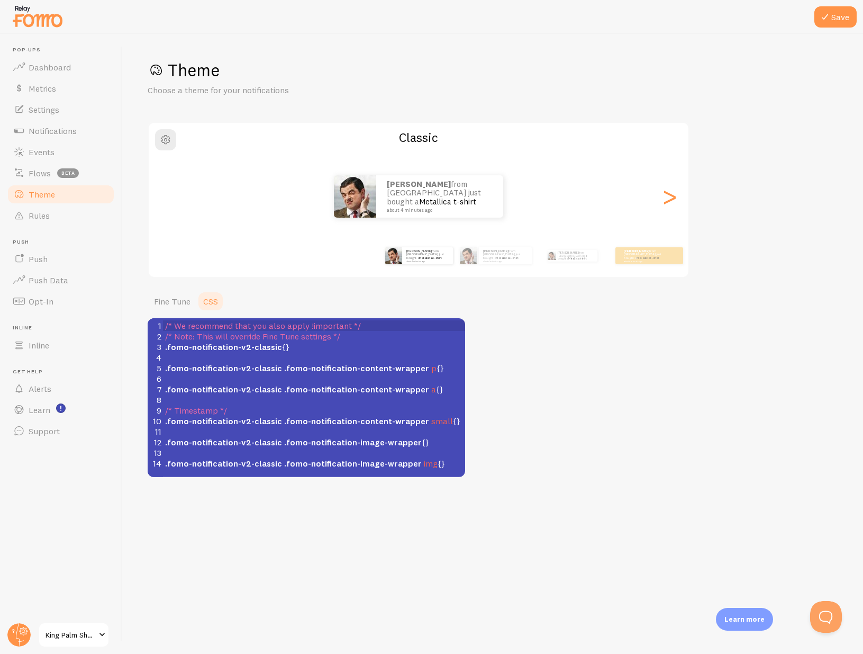
click at [337, 388] on span ".fomo-notification-content-wrapper" at bounding box center [356, 389] width 145 height 11
type textarea "/* We recommend that you also apply !important */ /* Note: This will override F…"
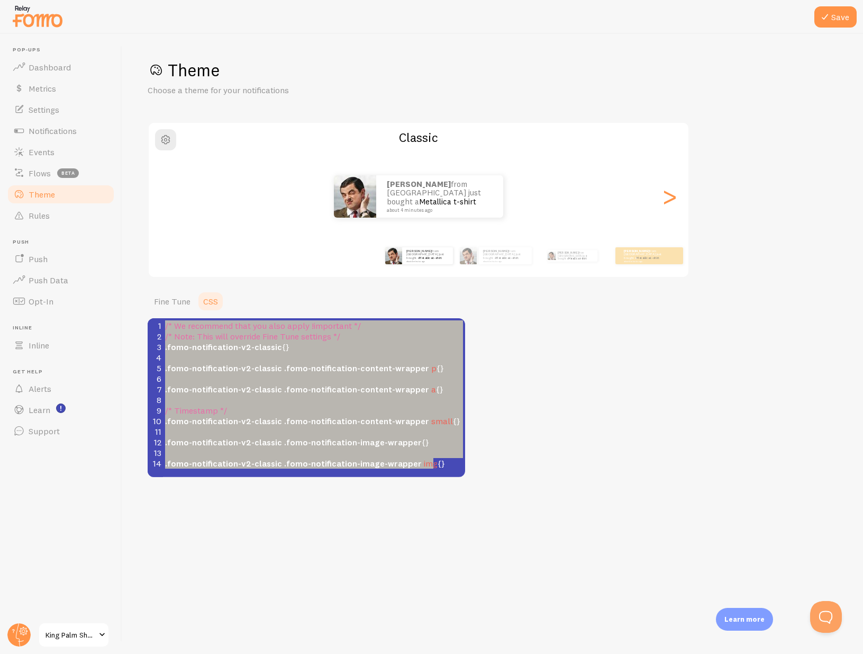
click at [638, 364] on div "Theme Choose a theme for your notifications Classic [PERSON_NAME] from [GEOGRAP…" at bounding box center [493, 268] width 690 height 418
click at [583, 361] on div "Theme Choose a theme for your notifications Classic [PERSON_NAME] from [GEOGRAP…" at bounding box center [493, 268] width 690 height 418
drag, startPoint x: 518, startPoint y: 361, endPoint x: 411, endPoint y: 358, distance: 106.9
click at [518, 361] on div "Theme Choose a theme for your notifications Classic [PERSON_NAME] from [GEOGRAP…" at bounding box center [493, 268] width 690 height 418
click at [373, 329] on pre "/* We recommend that you also apply !important */" at bounding box center [318, 325] width 310 height 11
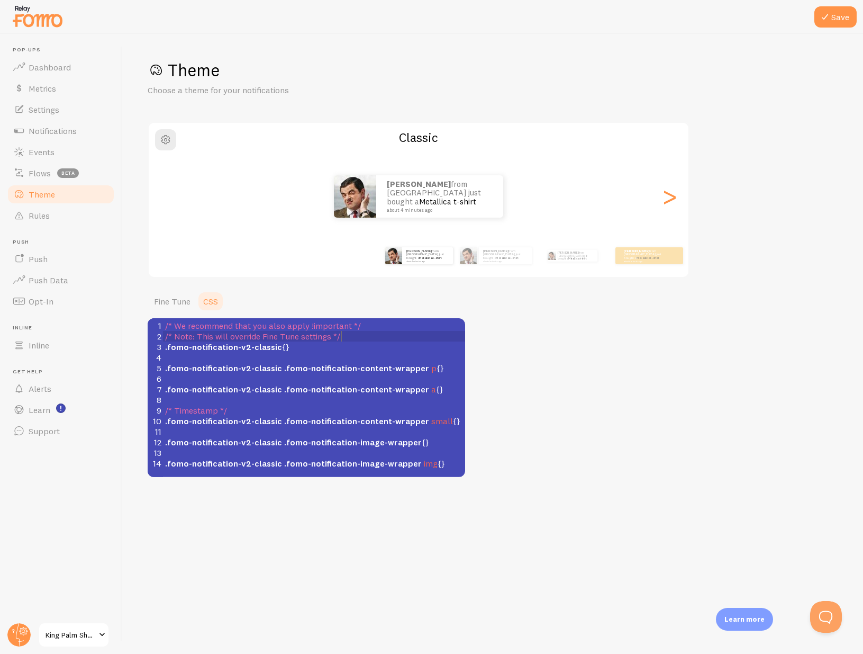
click at [364, 339] on pre "/* Note: This will override Fine Tune settings */" at bounding box center [318, 336] width 310 height 11
click at [386, 325] on pre "/* We recommend that you also apply !important */" at bounding box center [318, 325] width 310 height 11
click at [348, 285] on div "Theme Choose a theme for your notifications Classic [PERSON_NAME] from [GEOGRAP…" at bounding box center [493, 268] width 690 height 418
click at [177, 300] on link "Fine Tune" at bounding box center [172, 301] width 49 height 21
